Goal: Information Seeking & Learning: Get advice/opinions

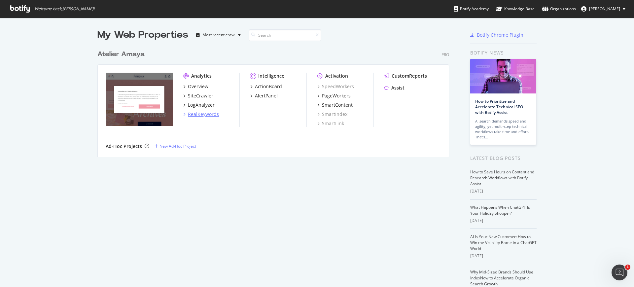
click at [194, 113] on div "RealKeywords" at bounding box center [203, 114] width 31 height 7
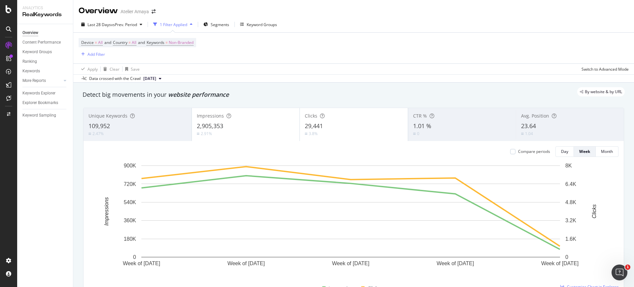
click at [194, 113] on div "Impressions 2,905,353 2.91%" at bounding box center [246, 125] width 108 height 30
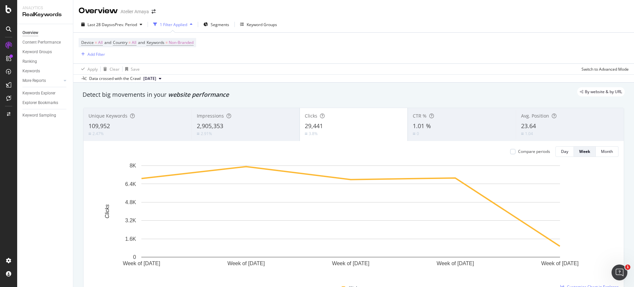
click at [147, 121] on div "Unique Keywords 109,952 2.47%" at bounding box center [138, 125] width 108 height 30
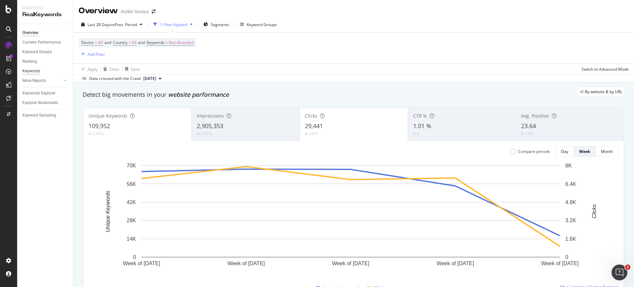
click at [31, 70] on div "Keywords" at bounding box center [30, 71] width 17 height 7
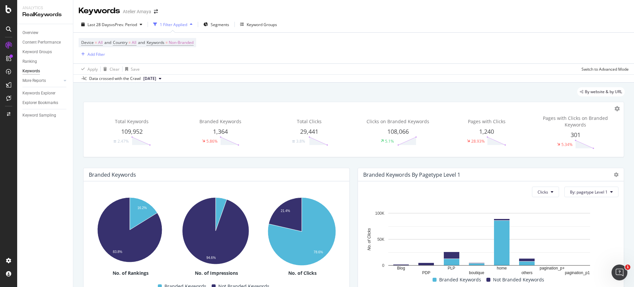
click at [108, 99] on div "Total Keywords 109,952 2.47% Branded Keywords 1,364 5.86% Total Clicks 29,441 3…" at bounding box center [353, 129] width 549 height 66
click at [31, 99] on div "CustomReports" at bounding box center [40, 100] width 32 height 7
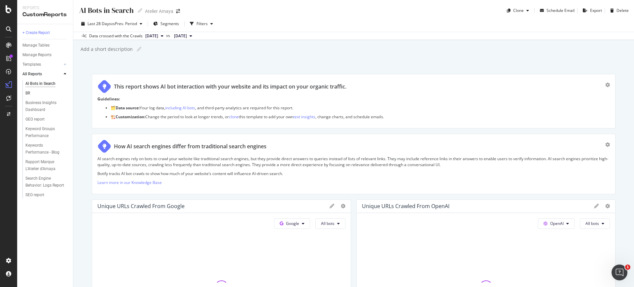
click at [31, 91] on link "BR" at bounding box center [46, 93] width 43 height 7
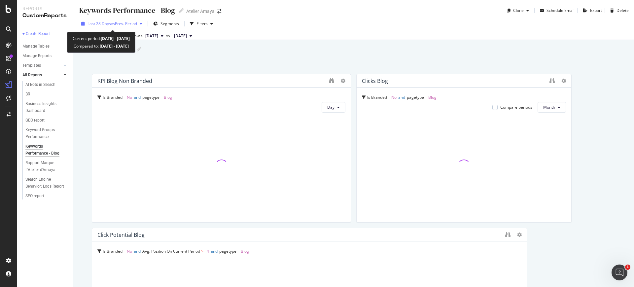
click at [109, 23] on span "Last 28 Days" at bounding box center [98, 24] width 23 height 6
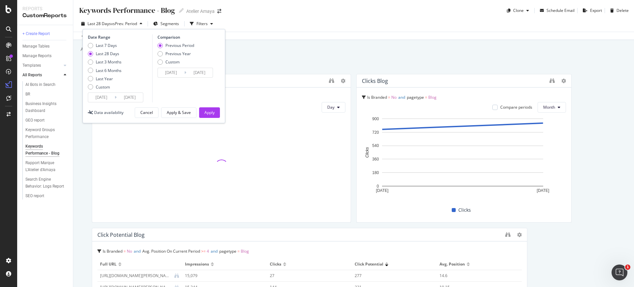
click at [102, 97] on input "2025/08/19" at bounding box center [101, 97] width 26 height 9
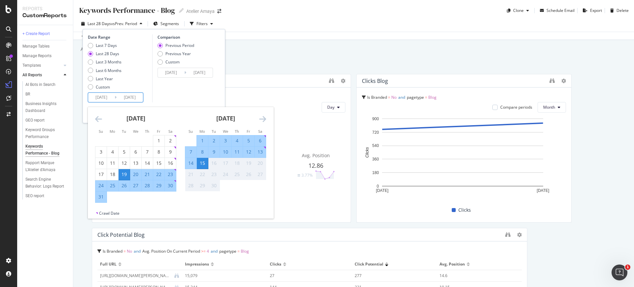
click at [200, 137] on div "1" at bounding box center [202, 140] width 11 height 7
type input "2025/09/01"
type input "2025/08/17"
type input "2025/08/31"
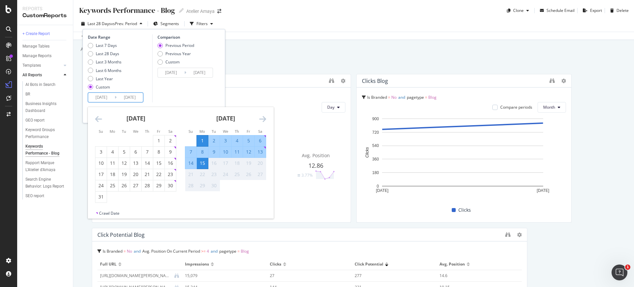
click at [179, 94] on div "Comparison Previous Period Previous Year Custom 2025/08/17 Navigate forward to …" at bounding box center [183, 68] width 63 height 68
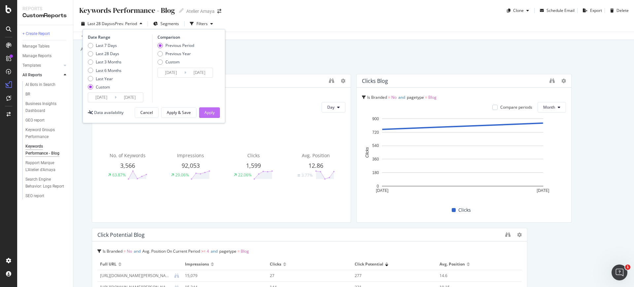
click at [205, 116] on div "Apply" at bounding box center [209, 113] width 10 height 10
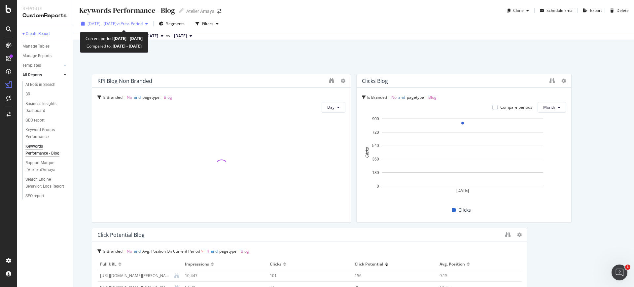
click at [140, 24] on span "vs Prev. Period" at bounding box center [130, 24] width 26 height 6
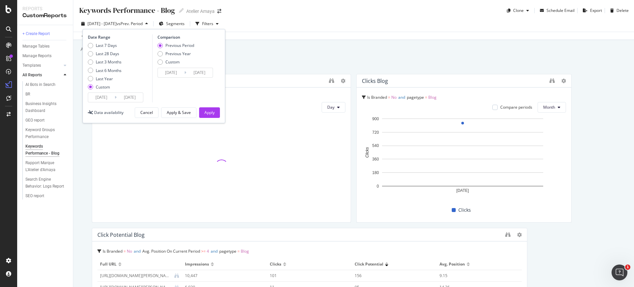
click at [169, 69] on input "2025/08/17" at bounding box center [171, 72] width 26 height 9
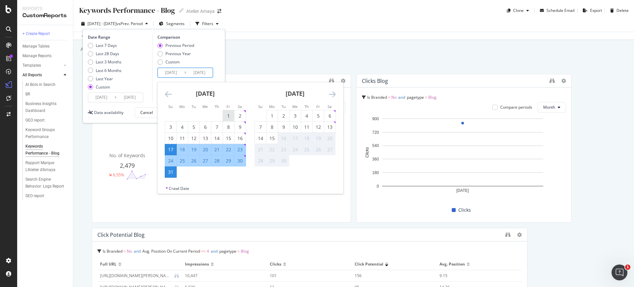
click at [225, 111] on div "1" at bounding box center [228, 115] width 11 height 11
type input "2025/08/01"
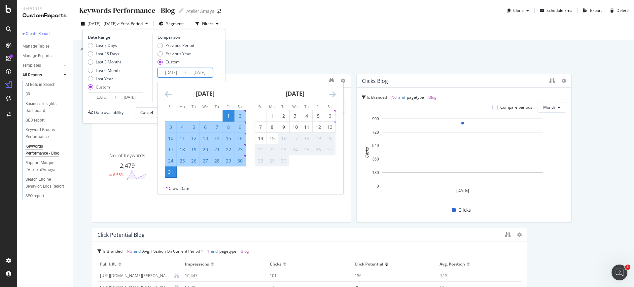
click at [227, 137] on div "15" at bounding box center [228, 138] width 11 height 7
type input "2025/08/15"
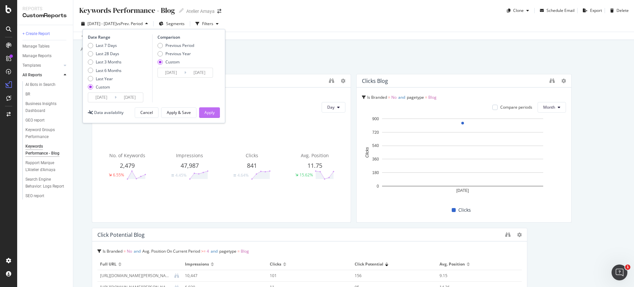
click at [210, 110] on div "Apply" at bounding box center [209, 113] width 10 height 6
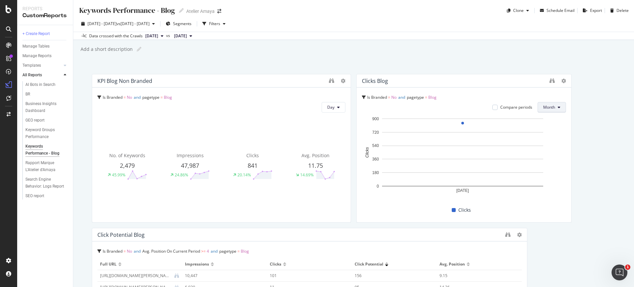
click at [543, 104] on span "Month" at bounding box center [549, 107] width 12 height 6
click at [546, 121] on span "Day" at bounding box center [543, 121] width 13 height 6
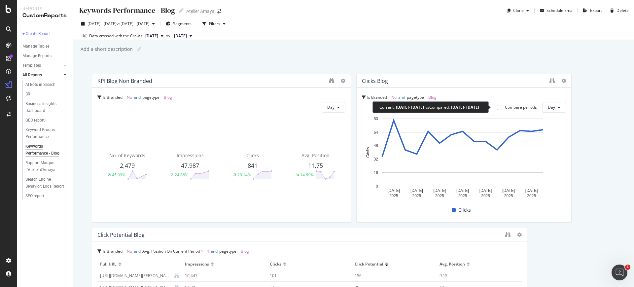
click at [498, 109] on div "Compare periods" at bounding box center [517, 107] width 40 height 6
click at [497, 108] on div at bounding box center [499, 107] width 5 height 5
click at [498, 108] on icon at bounding box center [499, 107] width 3 height 3
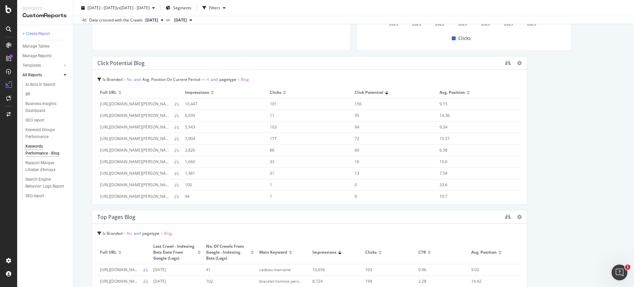
scroll to position [173, 0]
click at [280, 93] on div "Clicks" at bounding box center [310, 91] width 80 height 6
click at [283, 91] on div at bounding box center [284, 91] width 3 height 4
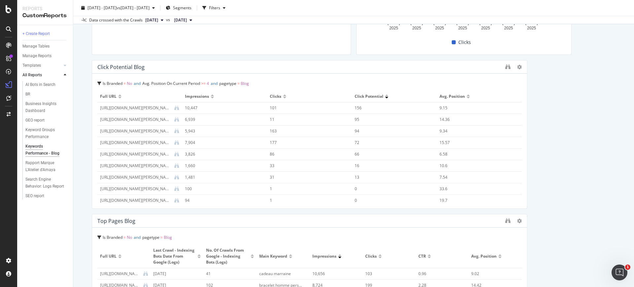
scroll to position [169, 0]
click at [273, 94] on span "Clicks" at bounding box center [276, 95] width 12 height 6
click at [283, 95] on div at bounding box center [284, 95] width 3 height 4
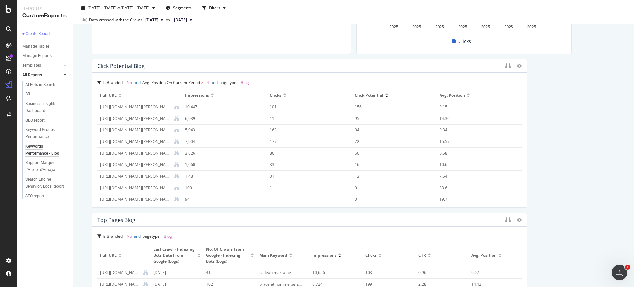
click at [211, 96] on div at bounding box center [212, 97] width 3 height 2
drag, startPoint x: 548, startPoint y: 158, endPoint x: 537, endPoint y: 109, distance: 50.3
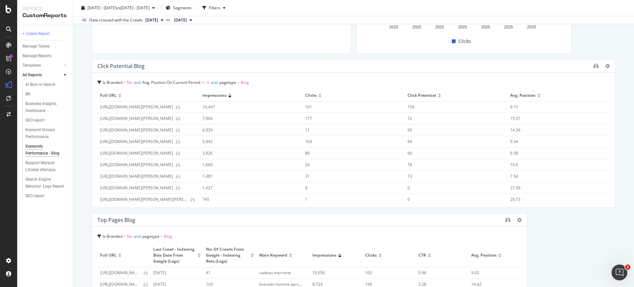
drag, startPoint x: 520, startPoint y: 113, endPoint x: 614, endPoint y: 123, distance: 94.0
click at [614, 123] on div "Keywords Performance - Blog Keywords Performance - Blog Atelier Amaya Clone Sch…" at bounding box center [353, 143] width 561 height 287
click at [79, 99] on div "Keywords Performance - Blog Keywords Performance - Blog Atelier Amaya Clone Sch…" at bounding box center [353, 143] width 561 height 287
click at [318, 95] on div at bounding box center [319, 94] width 3 height 2
click at [318, 96] on div at bounding box center [319, 97] width 3 height 2
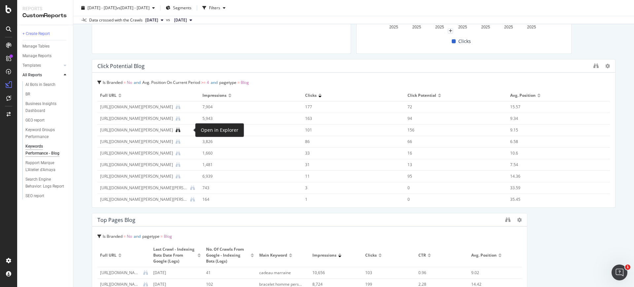
click at [180, 132] on icon at bounding box center [178, 130] width 5 height 5
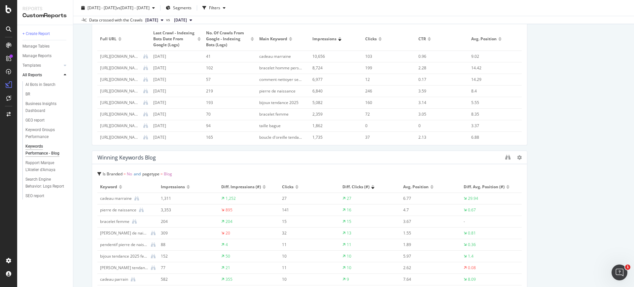
scroll to position [358, 0]
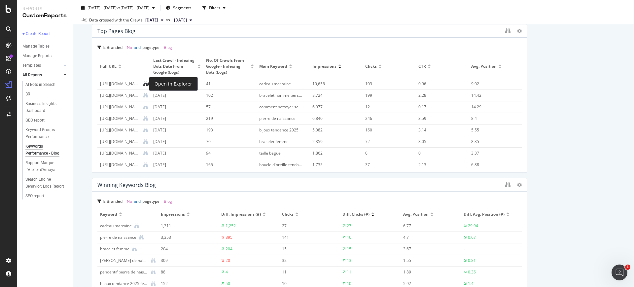
click at [144, 83] on icon at bounding box center [145, 84] width 5 height 5
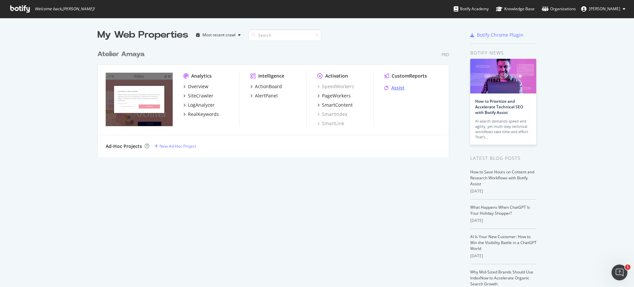
click at [396, 88] on div "Assist" at bounding box center [397, 88] width 13 height 7
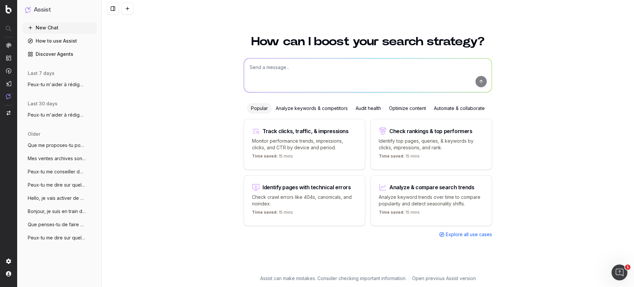
click at [396, 88] on textarea at bounding box center [368, 75] width 248 height 34
type textarea "As-tu a"
click at [56, 87] on span "Peux-tu m'aider à rédiger un article pou" at bounding box center [57, 84] width 58 height 7
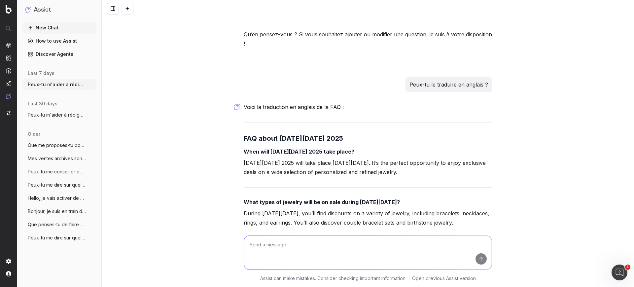
scroll to position [7611, 0]
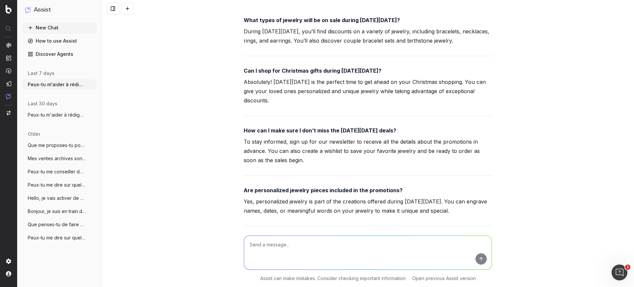
click at [321, 262] on textarea at bounding box center [368, 253] width 248 height 34
paste textarea "[URL][DOMAIN_NAME]"
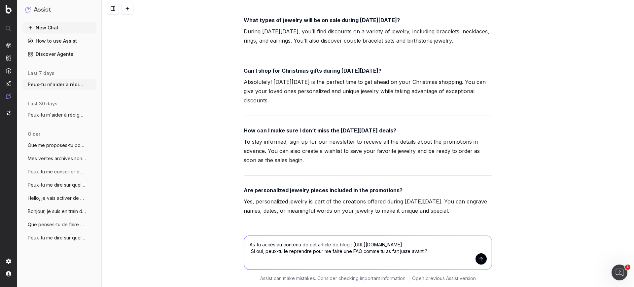
type textarea "As-tu accès au contenu de cet article de blog : https://atelier-amaya.com/fr/bl…"
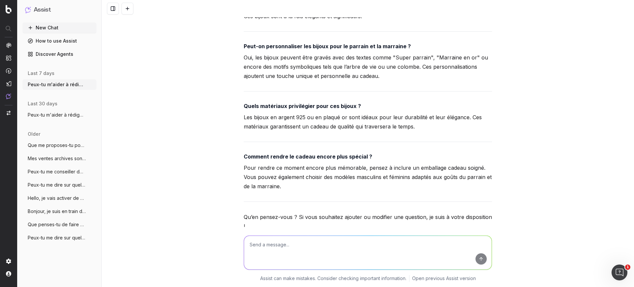
scroll to position [8051, 0]
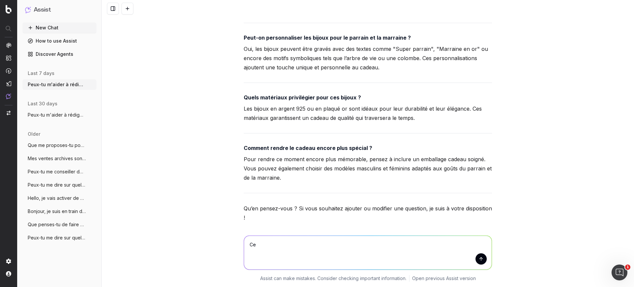
type textarea "C"
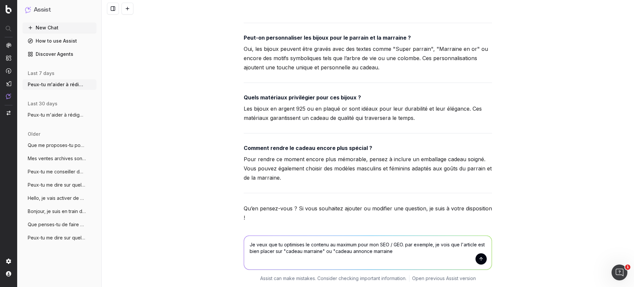
type textarea "Je veux que tu optimises le contenu au maximum pour mon SEO / GEO. par exemple,…"
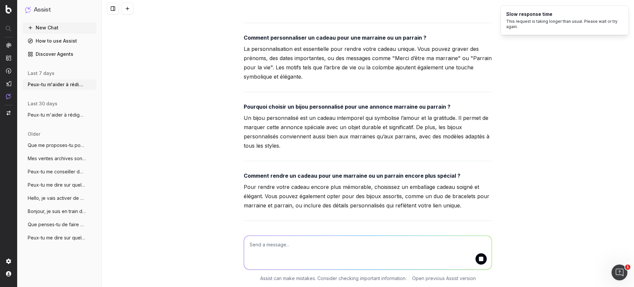
scroll to position [8680, 0]
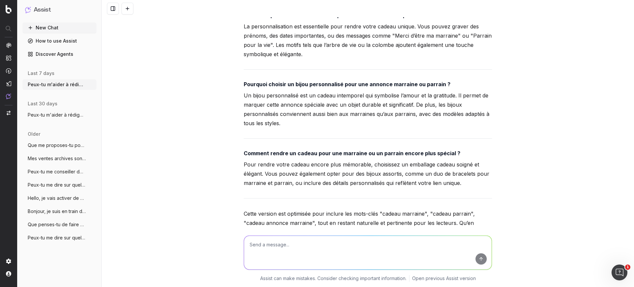
click at [269, 252] on textarea at bounding box center [368, 253] width 248 height 34
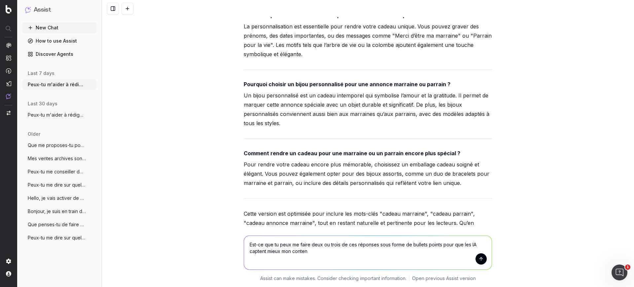
type textarea "Est-ce que tu peux me faire deux ou trois de ces réponses sous forme de bullets…"
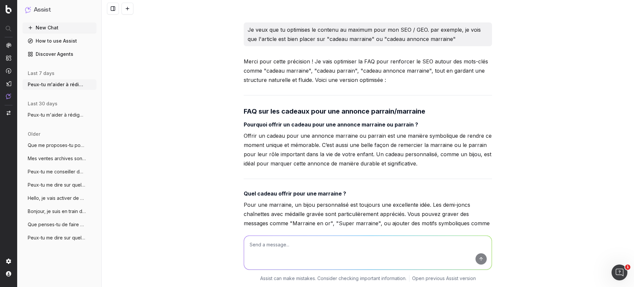
scroll to position [8236, 0]
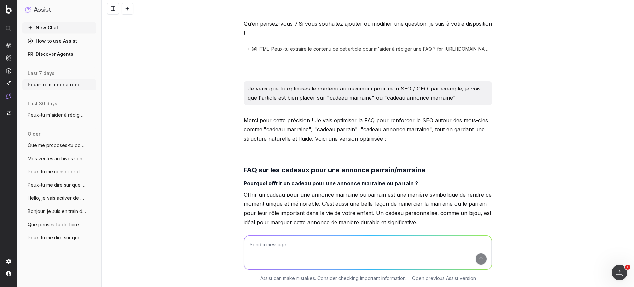
click at [264, 180] on strong "Pourquoi offrir un cadeau pour une annonce marraine ou parrain ?" at bounding box center [331, 183] width 174 height 7
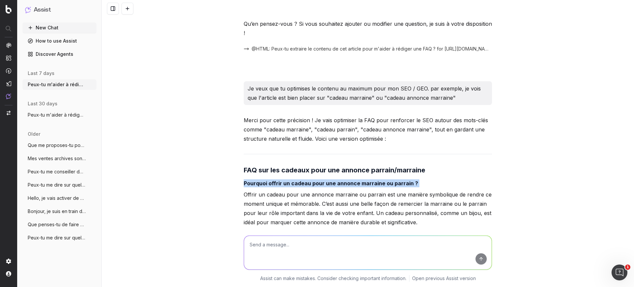
click at [264, 180] on strong "Pourquoi offrir un cadeau pour une annonce marraine ou parrain ?" at bounding box center [331, 183] width 174 height 7
copy strong "Pourquoi offrir un cadeau pour une annonce marraine ou parrain ?"
click at [264, 180] on strong "Pourquoi offrir un cadeau pour une annonce marraine ou parrain ?" at bounding box center [331, 183] width 174 height 7
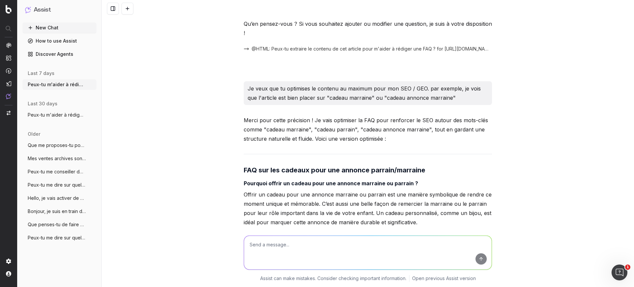
click at [264, 180] on strong "Pourquoi offrir un cadeau pour une annonce marraine ou parrain ?" at bounding box center [331, 183] width 174 height 7
click at [276, 179] on h4 "Pourquoi offrir un cadeau pour une annonce marraine ou parrain ?" at bounding box center [368, 183] width 248 height 8
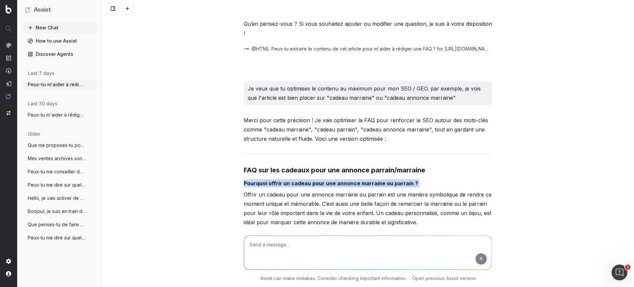
click at [276, 179] on h4 "Pourquoi offrir un cadeau pour une annonce marraine ou parrain ?" at bounding box center [368, 183] width 248 height 8
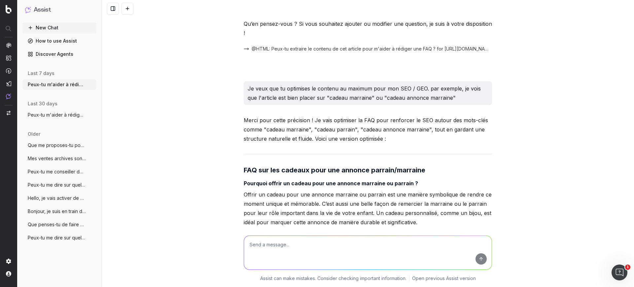
click at [318, 190] on p "Offrir un cadeau pour une annonce marraine ou parrain est une manière symboliqu…" at bounding box center [368, 208] width 248 height 37
copy p "C’est"
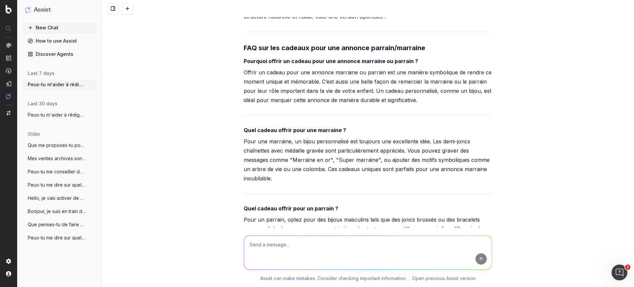
scroll to position [8359, 0]
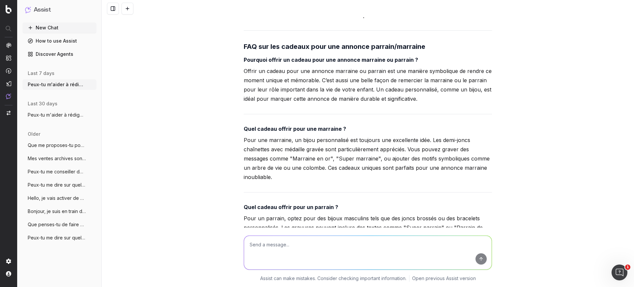
click at [274, 135] on p "Pour une marraine, un bijou personnalisé est toujours une excellente idée. Les …" at bounding box center [368, 158] width 248 height 46
click at [271, 95] on div "Merci pour cette précision ! Je vais optimiser la FAQ pour renforcer le SEO aut…" at bounding box center [368, 289] width 248 height 594
click at [265, 125] on strong "Quel cadeau offrir pour une marraine ?" at bounding box center [295, 128] width 102 height 7
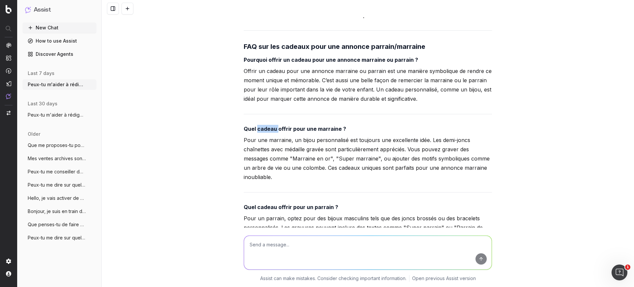
click at [265, 125] on strong "Quel cadeau offrir pour une marraine ?" at bounding box center [295, 128] width 102 height 7
copy strong "Quel cadeau offrir pour une marraine ?"
click at [293, 135] on p "Pour une marraine, un bijou personnalisé est toujours une excellente idée. Les …" at bounding box center [368, 158] width 248 height 46
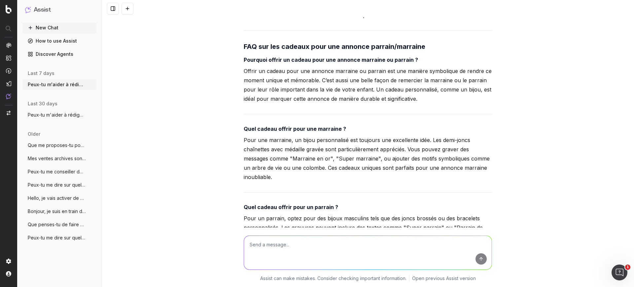
click at [293, 135] on p "Pour une marraine, un bijou personnalisé est toujours une excellente idée. Les …" at bounding box center [368, 158] width 248 height 46
copy div "Pour une marraine, un bijou personnalisé est toujours une excellente idée. Les …"
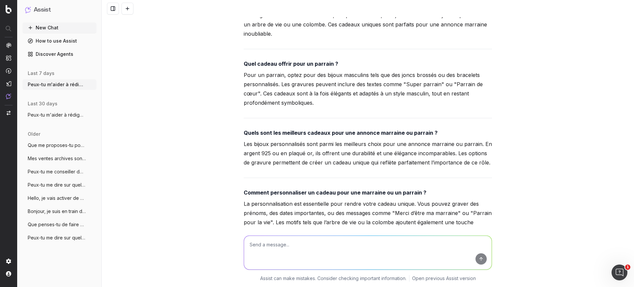
scroll to position [8503, 0]
click at [277, 60] on strong "Quel cadeau offrir pour un parrain ?" at bounding box center [291, 63] width 94 height 7
copy strong "Quel cadeau offrir pour un parrain ?"
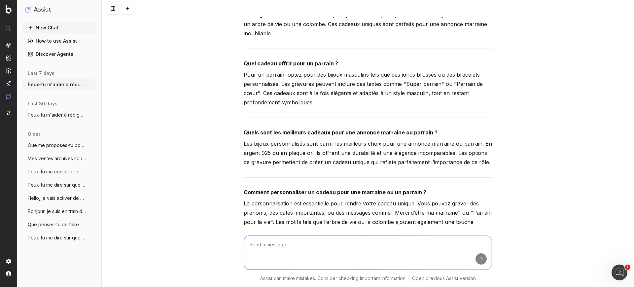
click at [278, 70] on p "Pour un parrain, optez pour des bijoux masculins tels que des joncs brossés ou …" at bounding box center [368, 88] width 248 height 37
copy p "cadeaux"
click at [338, 88] on div "Merci pour cette précision ! Je vais optimiser la FAQ pour renforcer le SEO aut…" at bounding box center [368, 134] width 248 height 572
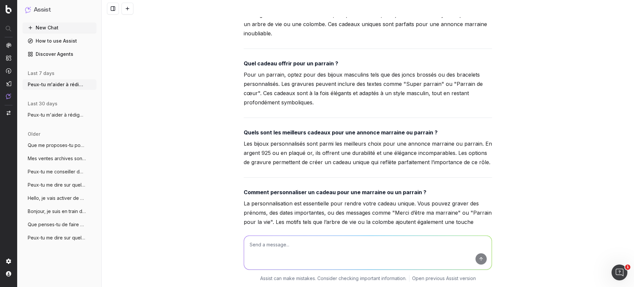
click at [338, 88] on div "Merci pour cette précision ! Je vais optimiser la FAQ pour renforcer le SEO aut…" at bounding box center [368, 134] width 248 height 572
click at [338, 88] on div "Merci pour cette précision ! Je vais optimiser la FAQ pour renforcer le SEO aut…" at bounding box center [368, 145] width 248 height 594
click at [330, 89] on div "Merci pour cette précision ! Je vais optimiser la FAQ pour renforcer le SEO aut…" at bounding box center [368, 145] width 248 height 594
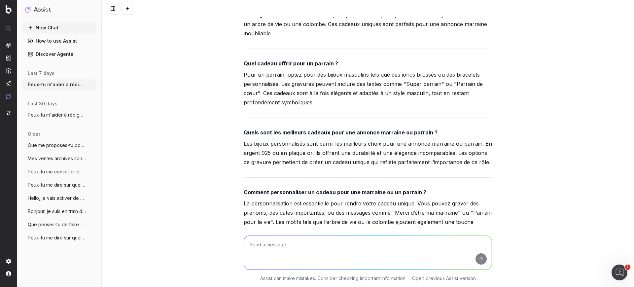
click at [326, 129] on strong "Quels sont les meilleurs cadeaux pour une annonce marraine ou parrain ?" at bounding box center [341, 132] width 194 height 7
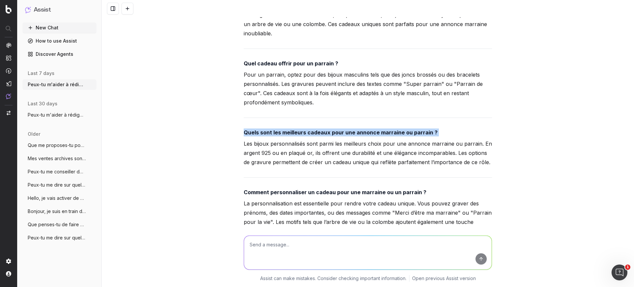
copy strong "Quels sont les meilleurs cadeaux pour une annonce marraine ou parrain ?"
click at [272, 139] on p "Les bijoux personnalisés sont parmi les meilleurs choix pour une annonce marrai…" at bounding box center [368, 153] width 248 height 28
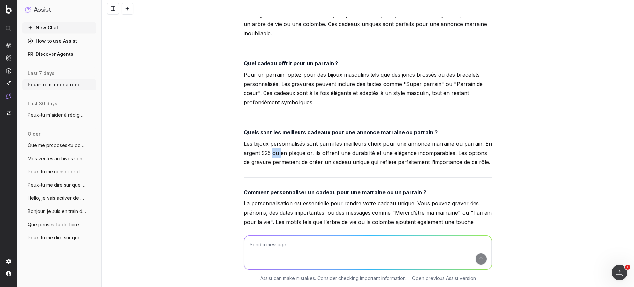
click at [272, 139] on p "Les bijoux personnalisés sont parmi les meilleurs choix pour une annonce marrai…" at bounding box center [368, 153] width 248 height 28
copy p "ou"
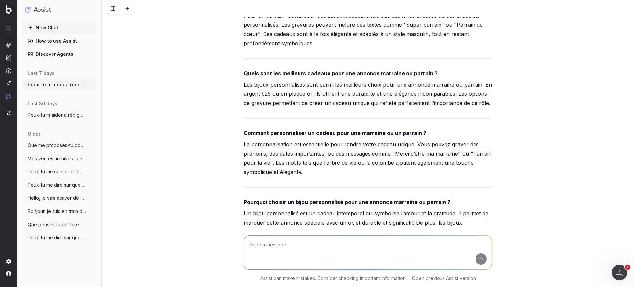
click at [296, 99] on div "Merci pour cette précision ! Je vais optimiser la FAQ pour renforcer le SEO aut…" at bounding box center [368, 86] width 248 height 594
click at [287, 130] on strong "Comment personnaliser un cadeau pour une marraine ou un parrain ?" at bounding box center [335, 133] width 183 height 7
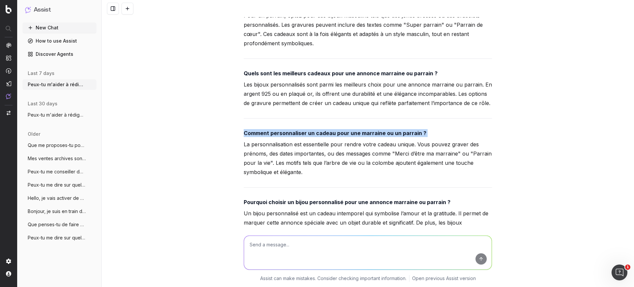
click at [287, 130] on strong "Comment personnaliser un cadeau pour une marraine ou un parrain ?" at bounding box center [335, 133] width 183 height 7
copy strong "Comment personnaliser un cadeau pour une marraine ou un parrain ?"
click at [337, 140] on p "La personnalisation est essentielle pour rendre votre cadeau unique. Vous pouve…" at bounding box center [368, 158] width 248 height 37
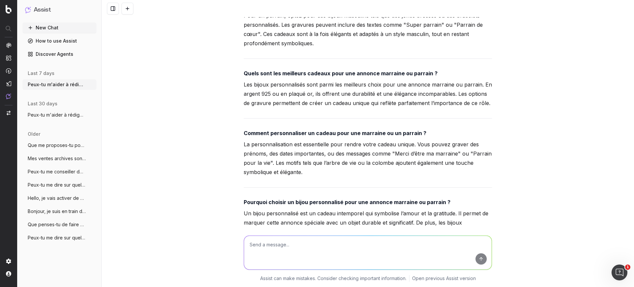
copy p "pour"
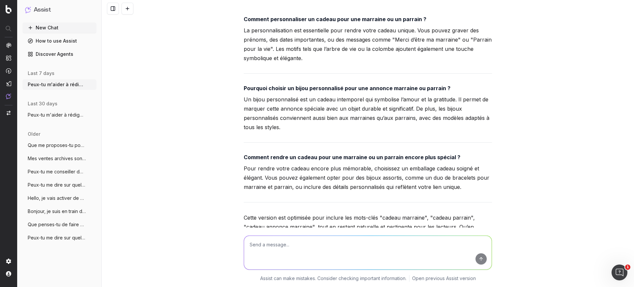
scroll to position [8672, 0]
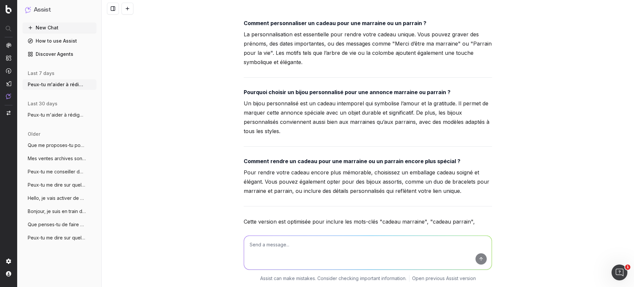
click at [317, 89] on strong "Pourquoi choisir un bijou personnalisé pour une annonce marraine ou parrain ?" at bounding box center [347, 92] width 207 height 7
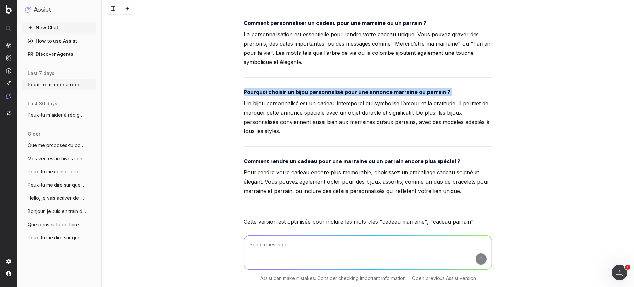
click at [317, 89] on strong "Pourquoi choisir un bijou personnalisé pour une annonce marraine ou parrain ?" at bounding box center [347, 92] width 207 height 7
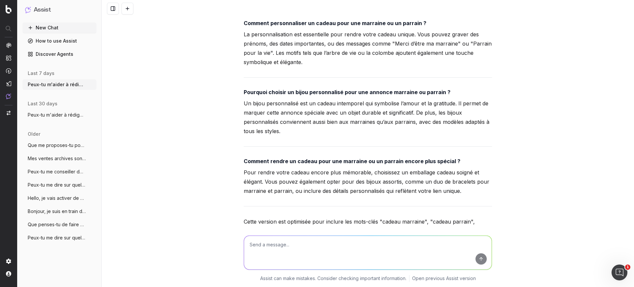
click at [279, 99] on p "Un bijou personnalisé est un cadeau intemporel qui symbolise l’amour et la grat…" at bounding box center [368, 117] width 248 height 37
click at [285, 158] on strong "Comment rendre un cadeau pour une marraine ou un parrain encore plus spécial ?" at bounding box center [352, 161] width 217 height 7
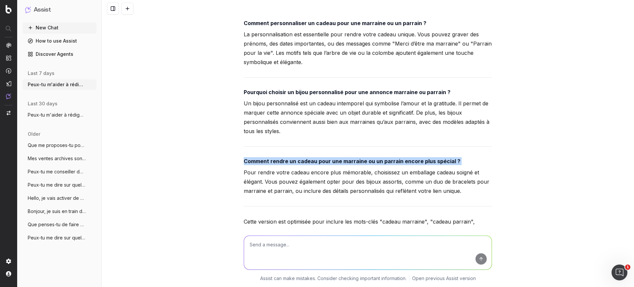
click at [285, 158] on strong "Comment rendre un cadeau pour une marraine ou un parrain encore plus spécial ?" at bounding box center [352, 161] width 217 height 7
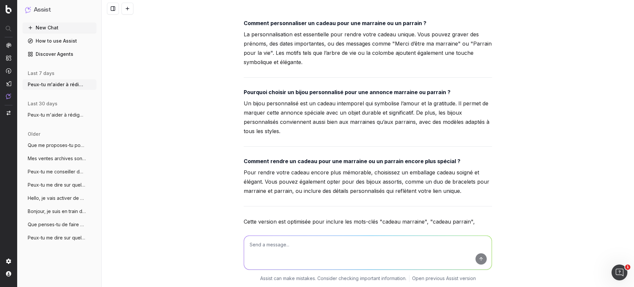
click at [346, 168] on p "Pour rendre votre cadeau encore plus mémorable, choisissez un emballage cadeau …" at bounding box center [368, 182] width 248 height 28
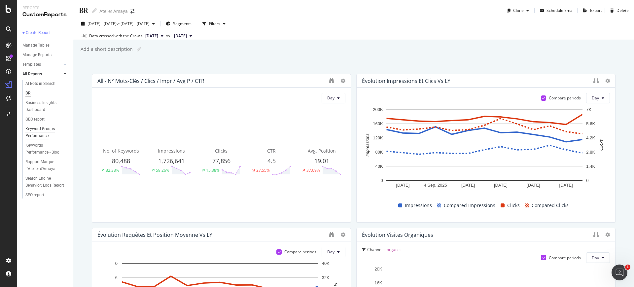
click at [45, 132] on div "Keyword Groups Performance" at bounding box center [44, 132] width 38 height 14
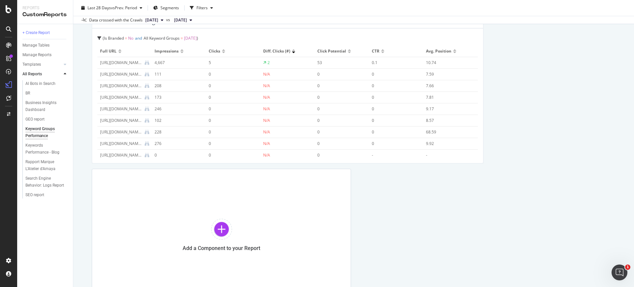
scroll to position [983, 0]
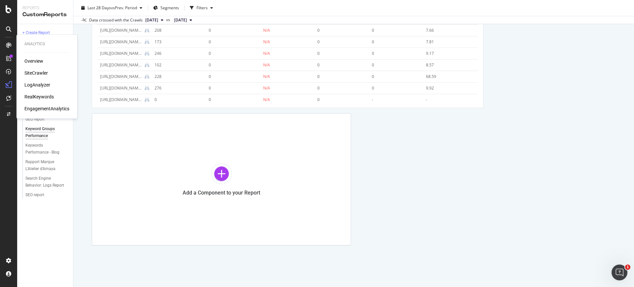
click at [34, 93] on div "RealKeywords" at bounding box center [38, 96] width 29 height 7
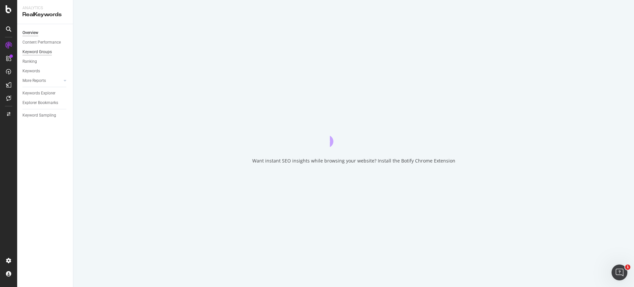
click at [46, 49] on div "Keyword Groups" at bounding box center [36, 52] width 29 height 7
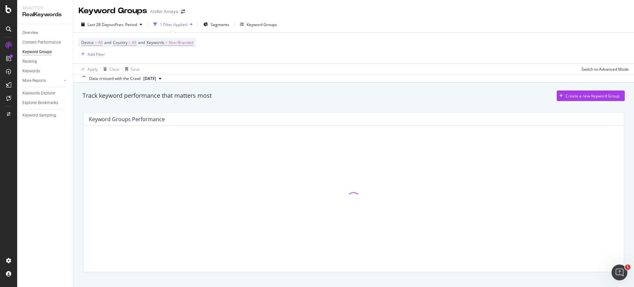
click at [40, 50] on div "Keyword Groups" at bounding box center [36, 52] width 29 height 7
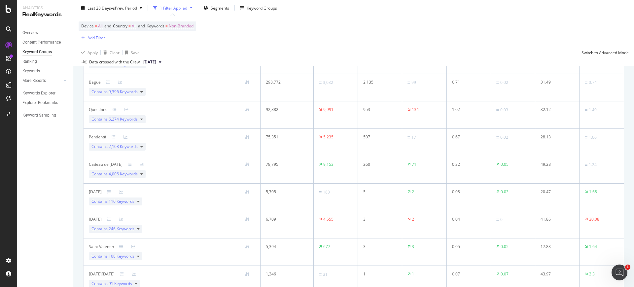
scroll to position [185, 0]
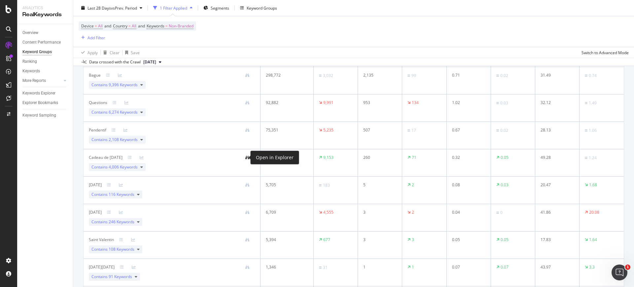
click at [245, 157] on icon at bounding box center [247, 157] width 4 height 4
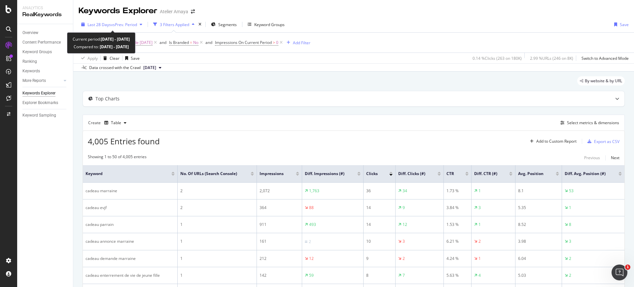
click at [131, 27] on span "vs Prev. Period" at bounding box center [124, 25] width 26 height 6
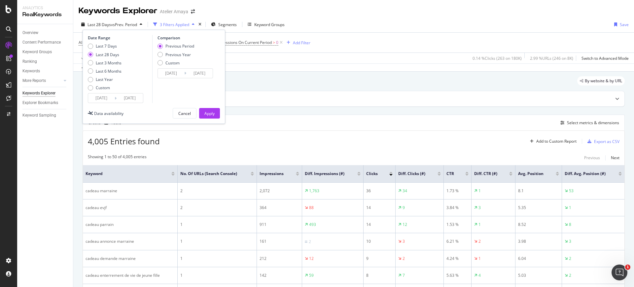
click at [98, 99] on input "[DATE]" at bounding box center [101, 97] width 26 height 9
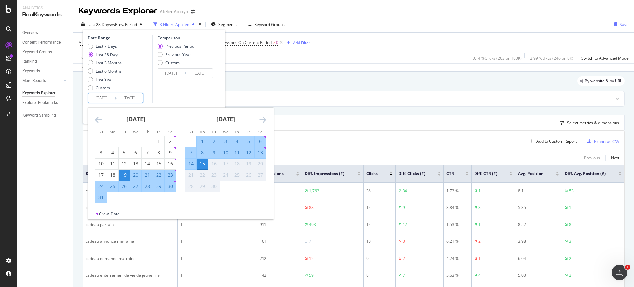
click at [96, 121] on icon "Move backward to switch to the previous month." at bounding box center [98, 120] width 7 height 8
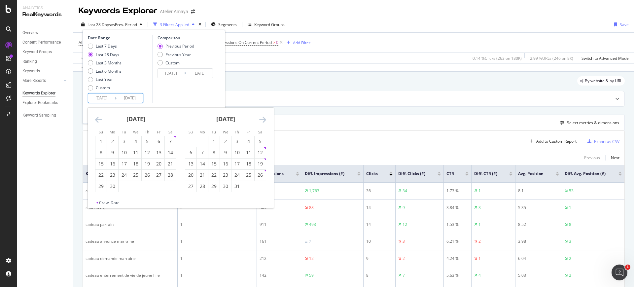
click at [96, 121] on icon "Move backward to switch to the previous month." at bounding box center [98, 120] width 7 height 8
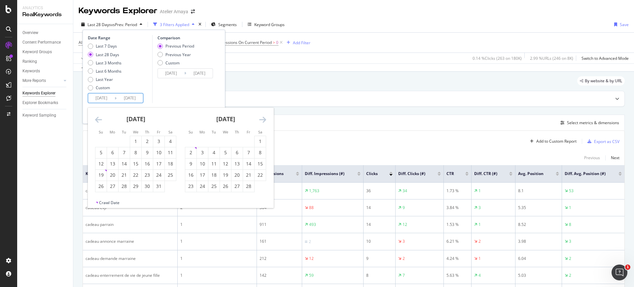
click at [96, 121] on icon "Move backward to switch to the previous month." at bounding box center [98, 120] width 7 height 8
click at [156, 139] on div "1" at bounding box center [158, 141] width 11 height 7
type input "[DATE]"
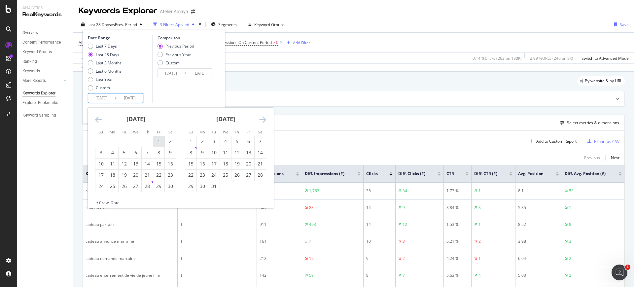
type input "[DATE]"
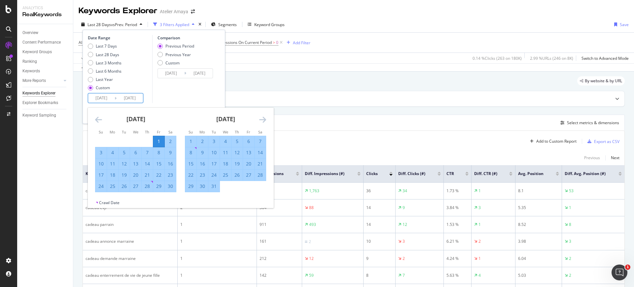
click at [215, 186] on div "31" at bounding box center [213, 186] width 11 height 7
type input "[DATE]"
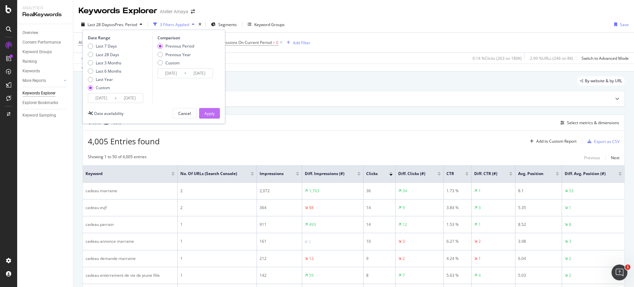
click at [212, 114] on div "Apply" at bounding box center [209, 114] width 10 height 6
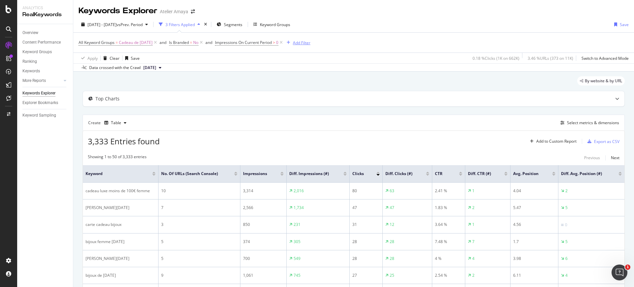
click at [293, 43] on div "Add Filter" at bounding box center [301, 43] width 17 height 6
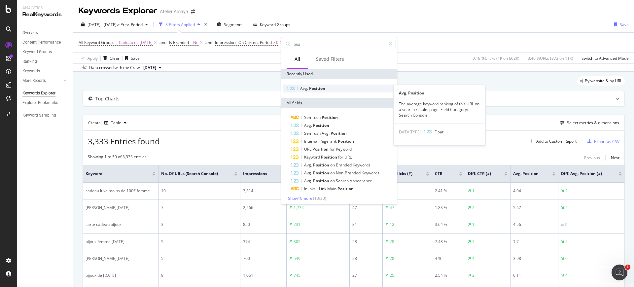
type input "pos"
click at [313, 86] on span "Position" at bounding box center [317, 89] width 16 height 6
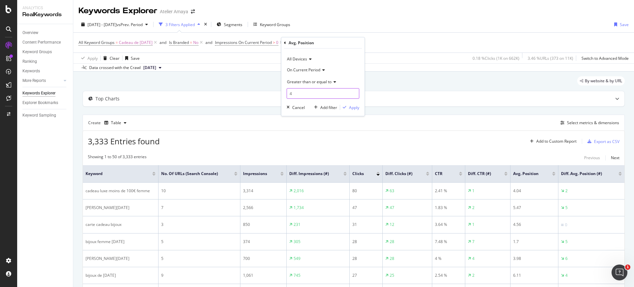
click at [312, 92] on input "4" at bounding box center [323, 93] width 73 height 11
click at [319, 83] on span "Greater than or equal to" at bounding box center [309, 82] width 45 height 6
click at [316, 122] on span "Less than or equal to" at bounding box center [309, 121] width 38 height 6
click at [305, 92] on input "4" at bounding box center [323, 93] width 73 height 11
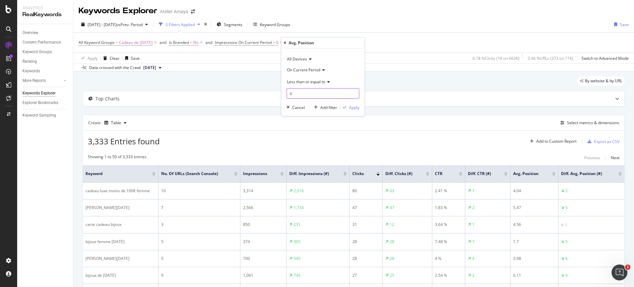
click at [305, 92] on input "4" at bounding box center [323, 93] width 73 height 11
type input "10"
click at [348, 108] on div "button" at bounding box center [344, 107] width 9 height 4
click at [260, 40] on span "Impressions On Current Period" at bounding box center [243, 43] width 57 height 6
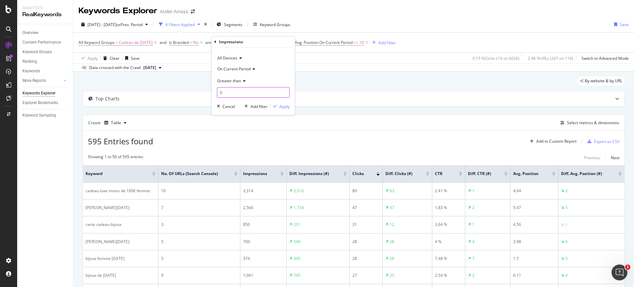
click at [237, 89] on input "0" at bounding box center [253, 92] width 73 height 11
type input "100"
click at [286, 109] on div "Apply" at bounding box center [284, 107] width 10 height 6
click at [603, 141] on div "Export as CSV" at bounding box center [606, 142] width 25 height 6
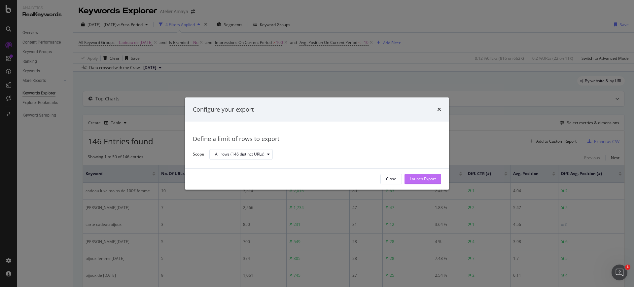
click at [427, 174] on div "Launch Export" at bounding box center [423, 179] width 26 height 10
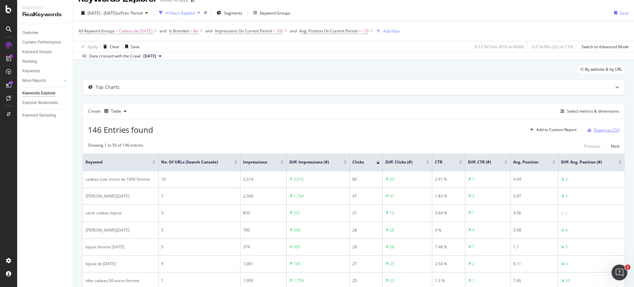
scroll to position [11, 0]
click at [153, 31] on icon at bounding box center [156, 31] width 6 height 7
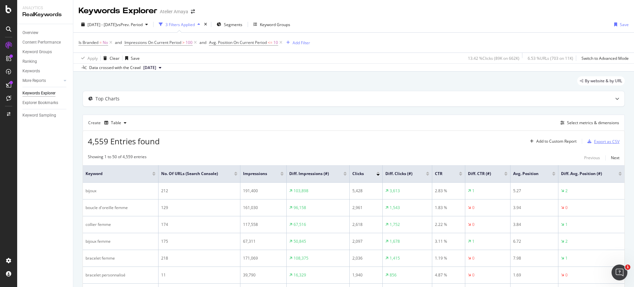
click at [594, 142] on div "Export as CSV" at bounding box center [606, 142] width 25 height 6
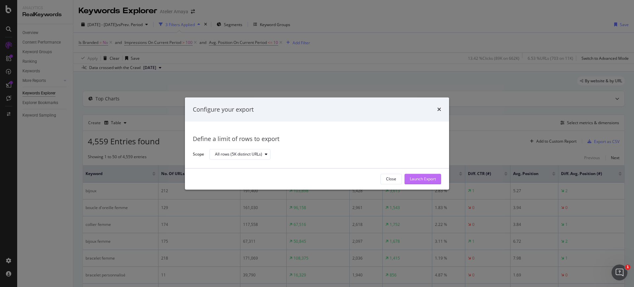
click at [434, 182] on div "Launch Export" at bounding box center [423, 179] width 26 height 6
